Goal: Task Accomplishment & Management: Manage account settings

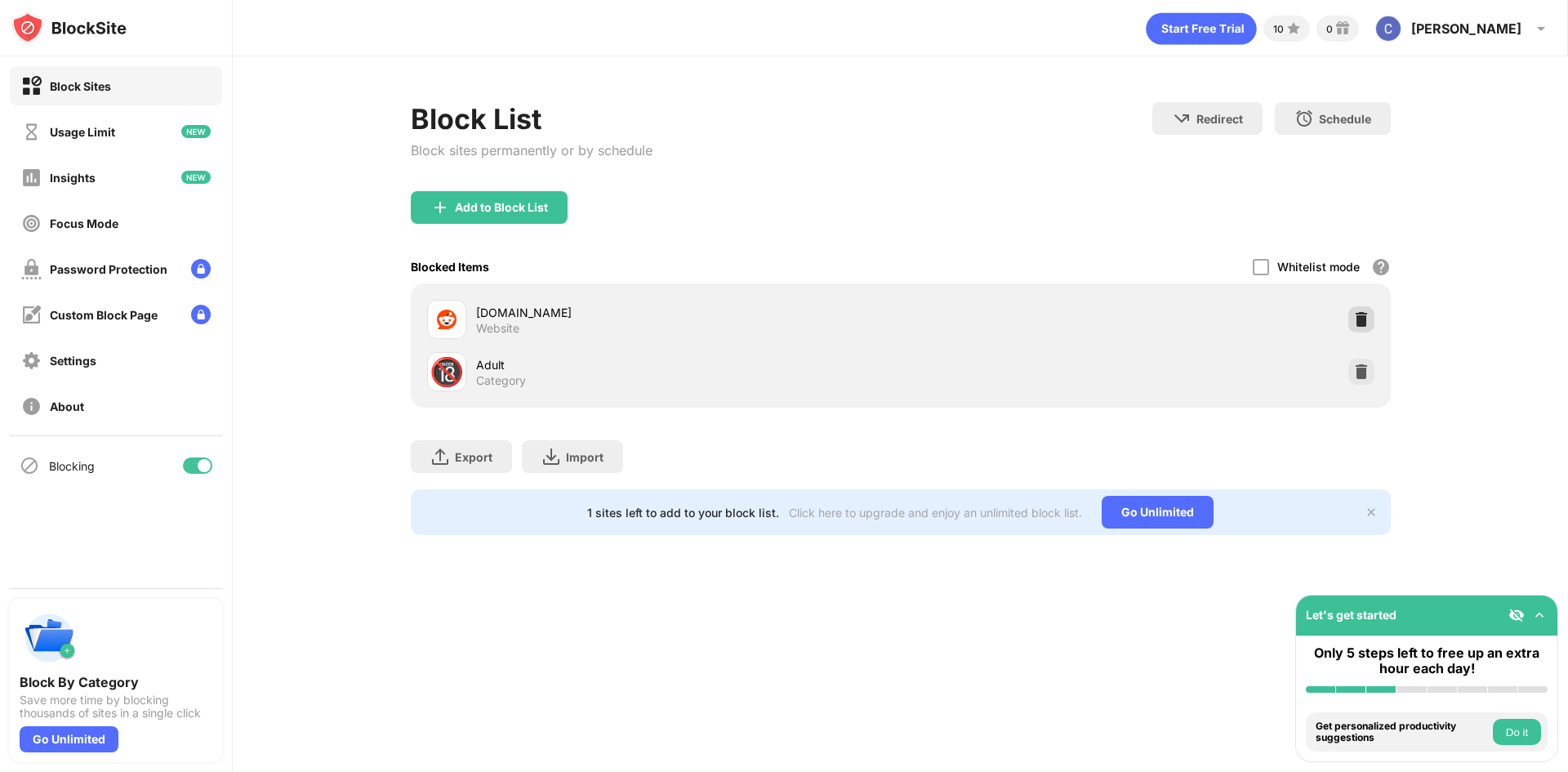
click at [1367, 316] on img at bounding box center [1361, 319] width 17 height 17
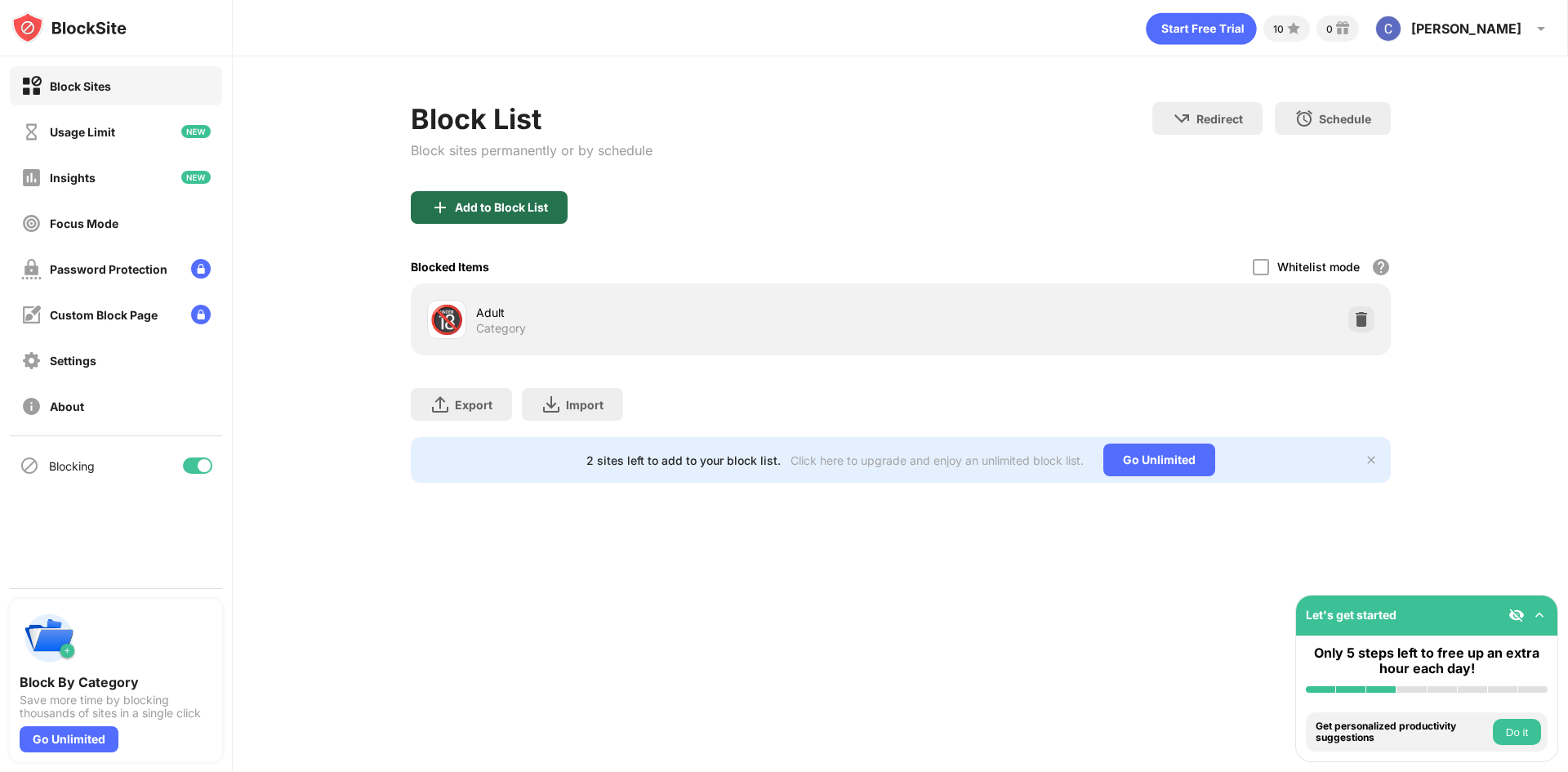
click at [479, 199] on div "Add to Block List" at bounding box center [489, 207] width 157 height 32
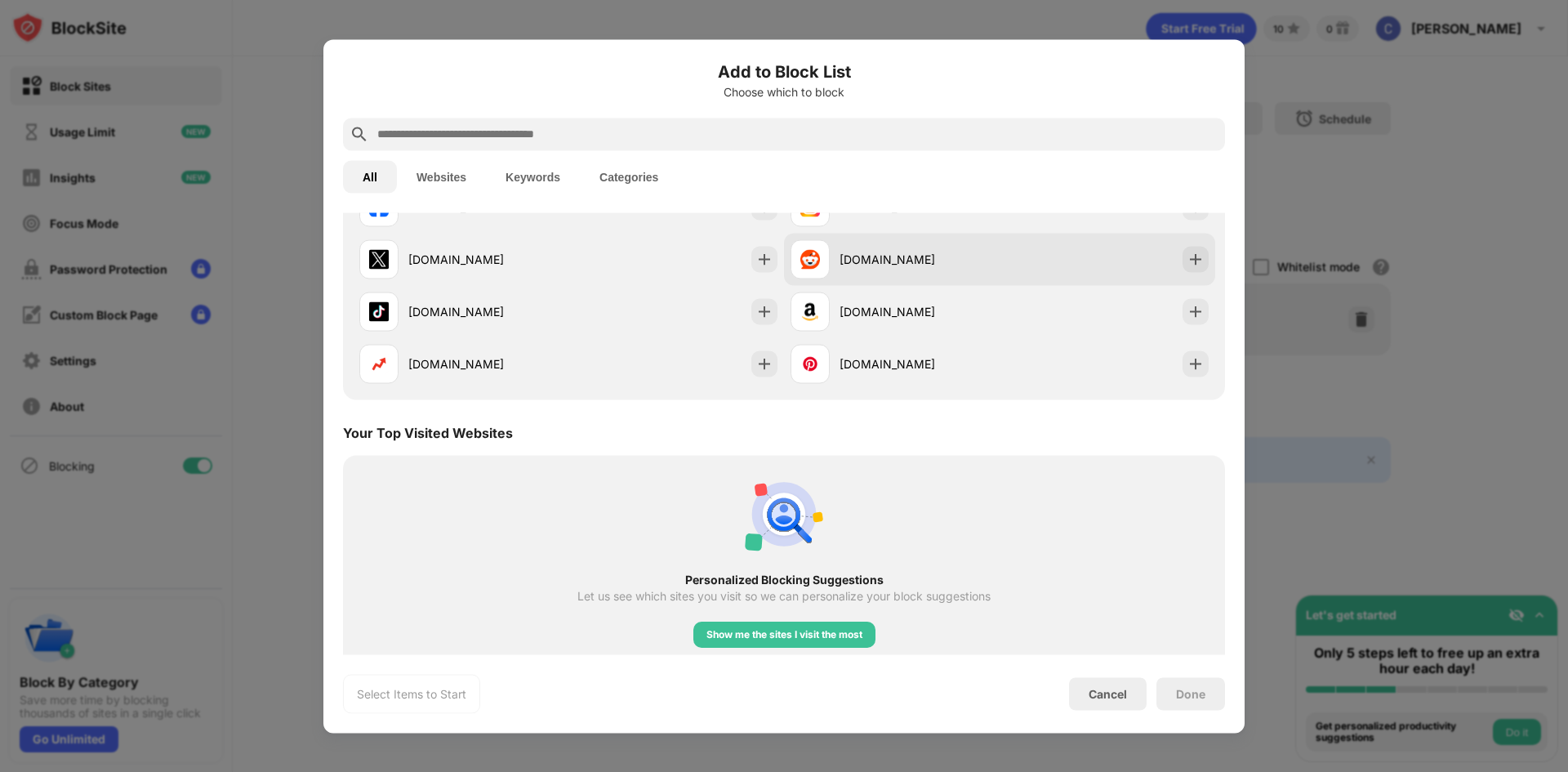
scroll to position [245, 0]
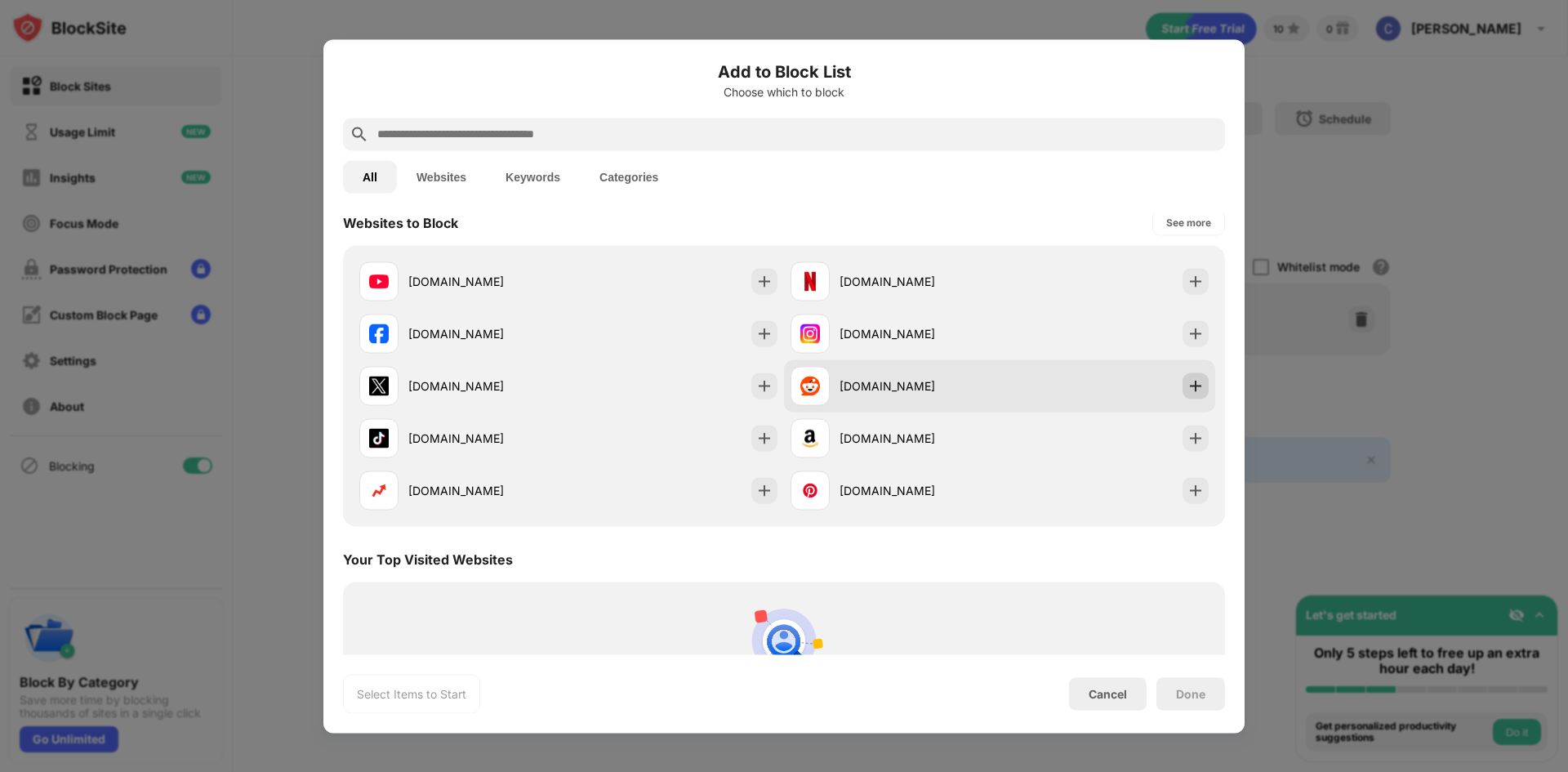
click at [1187, 385] on img at bounding box center [1195, 386] width 17 height 17
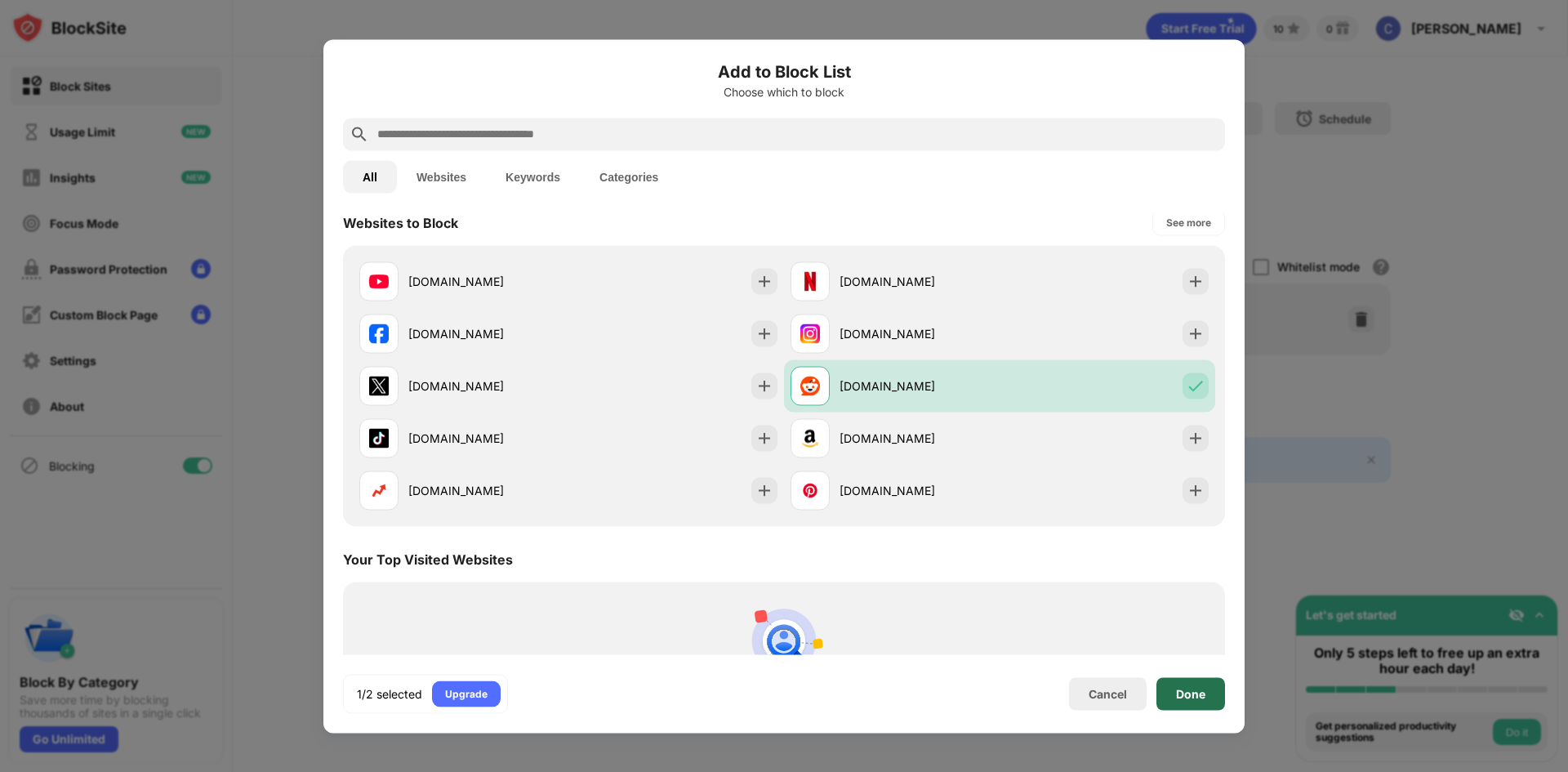
click at [1191, 686] on div "Done" at bounding box center [1190, 693] width 69 height 32
